Goal: Information Seeking & Learning: Learn about a topic

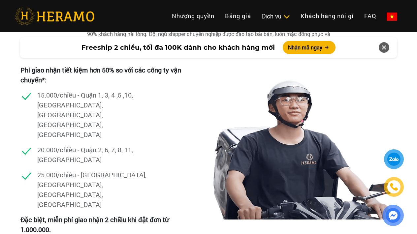
scroll to position [1958, 0]
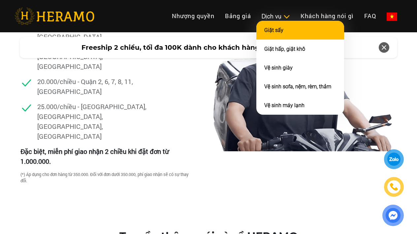
click at [276, 28] on link "Giặt sấy" at bounding box center [273, 30] width 19 height 6
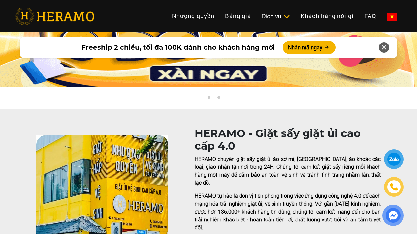
scroll to position [63, 0]
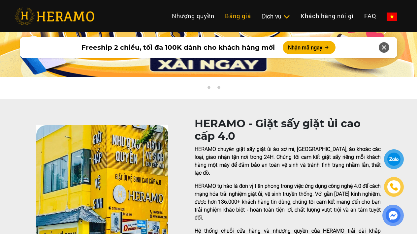
click at [228, 16] on link "Bảng giá" at bounding box center [238, 16] width 37 height 14
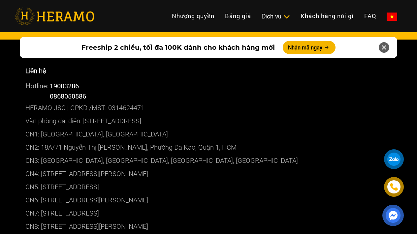
scroll to position [2833, 0]
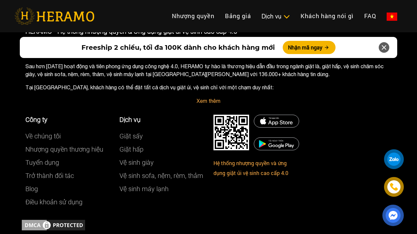
scroll to position [3893, 0]
click at [249, 16] on link "Bảng giá" at bounding box center [238, 16] width 37 height 14
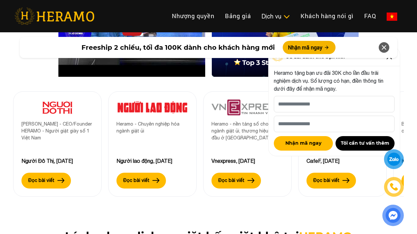
scroll to position [2233, 0]
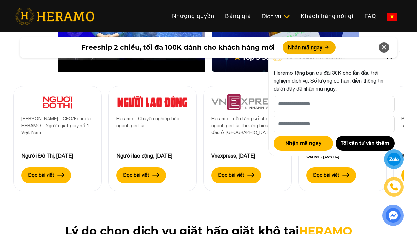
scroll to position [3893, 0]
